Goal: Information Seeking & Learning: Check status

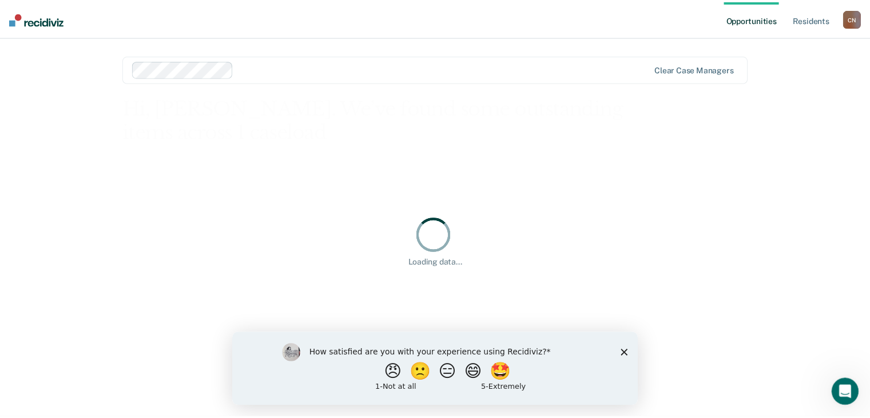
click at [635, 350] on div "How satisfied are you with your experience using Recidiviz? 😠 🙁 😑 😄 🤩 1 - Not a…" at bounding box center [437, 368] width 410 height 74
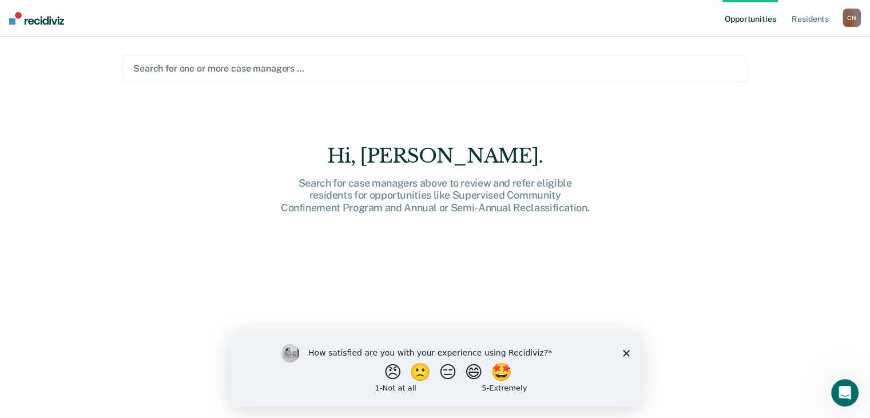
click at [217, 69] on div at bounding box center [435, 68] width 604 height 13
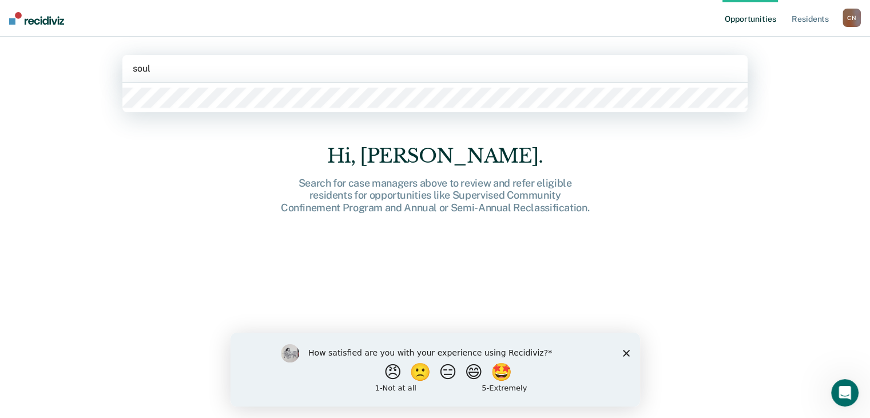
type input "[PERSON_NAME]"
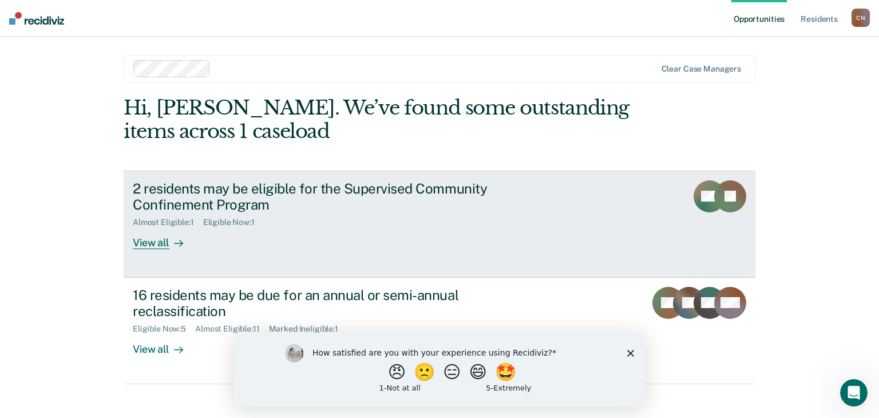
click at [345, 215] on div "Almost Eligible : 1 Eligible Now : 1" at bounding box center [334, 220] width 402 height 14
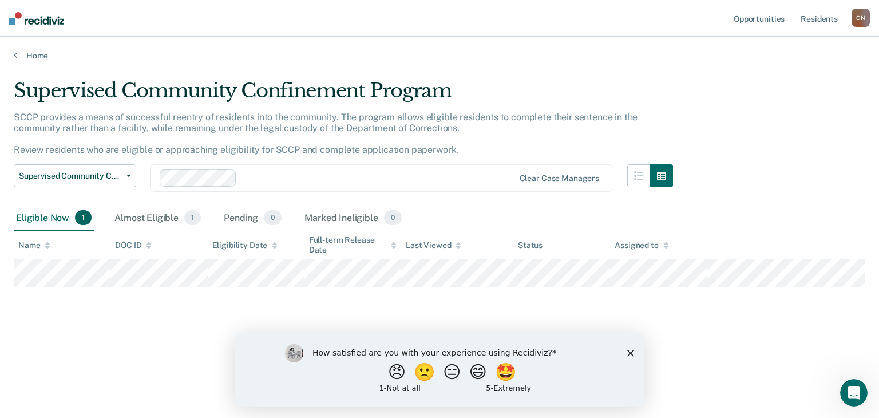
click at [634, 354] on div "How satisfied are you with your experience using Recidiviz? 😠 🙁 😑 😄 🤩 1 - Not a…" at bounding box center [440, 369] width 410 height 74
click at [625, 350] on div "How satisfied are you with your experience using Recidiviz? 😠 🙁 😑 😄 🤩 1 - Not a…" at bounding box center [440, 369] width 410 height 74
click at [636, 351] on div "How satisfied are you with your experience using Recidiviz? 😠 🙁 😑 😄 🤩 1 - Not a…" at bounding box center [440, 369] width 410 height 74
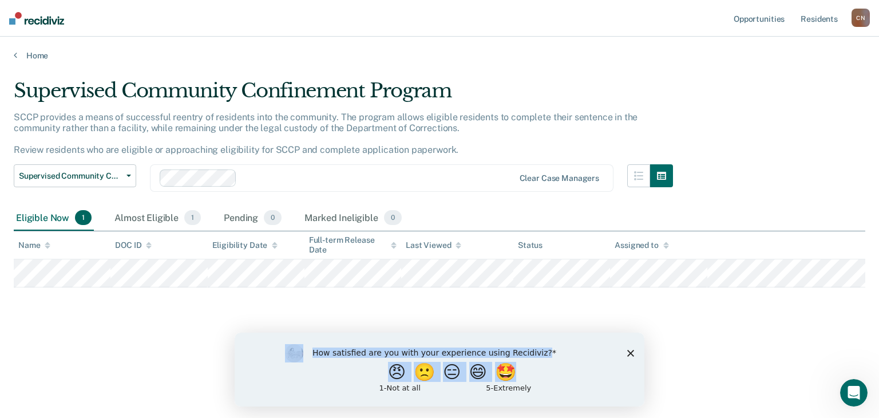
click at [635, 364] on div "How satisfied are you with your experience using Recidiviz? 😠 🙁 😑 😄 🤩 1 - Not a…" at bounding box center [440, 369] width 410 height 74
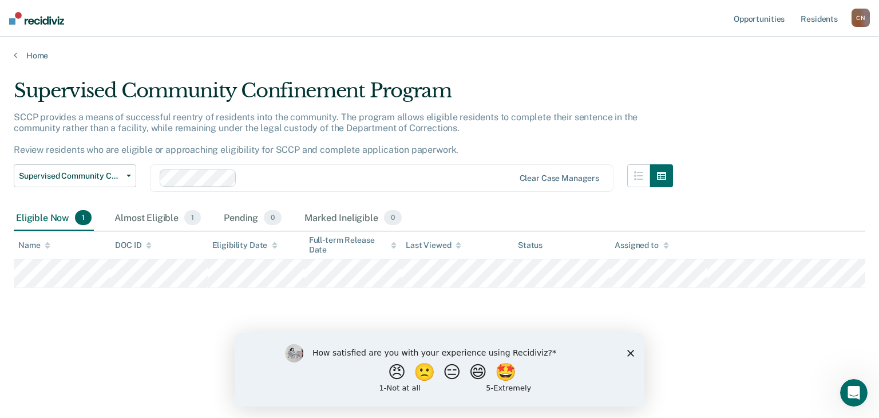
click at [632, 351] on polygon "Close survey" at bounding box center [630, 352] width 7 height 7
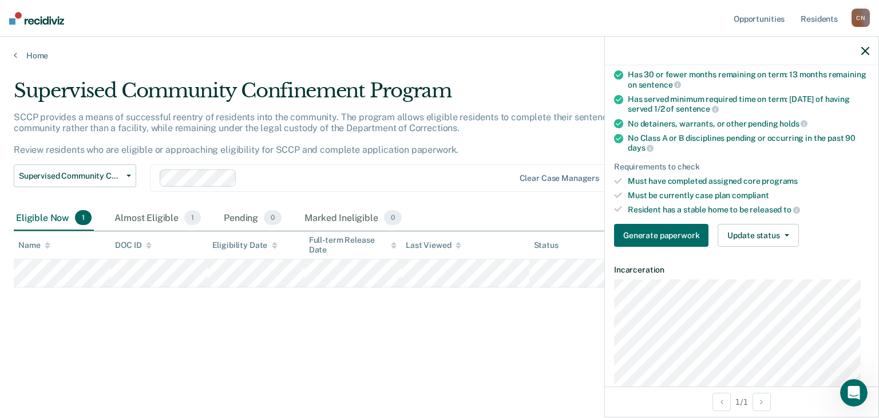
scroll to position [114, 0]
